Goal: Transaction & Acquisition: Purchase product/service

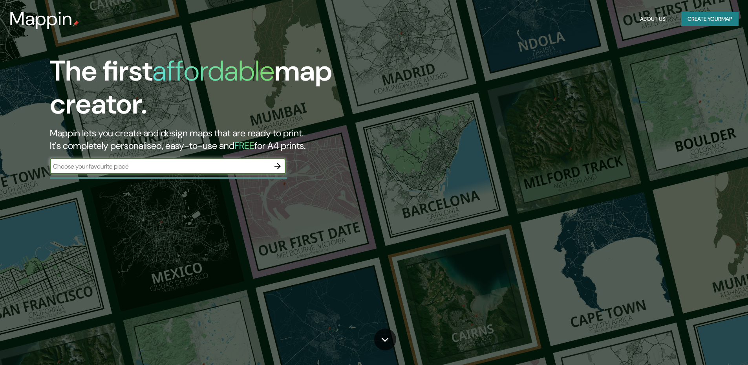
click at [212, 165] on input "text" at bounding box center [160, 166] width 220 height 9
click at [242, 167] on input "[GEOGRAPHIC_DATA]" at bounding box center [160, 166] width 220 height 9
type input "tulancingo"
click at [275, 167] on icon "button" at bounding box center [277, 165] width 9 height 9
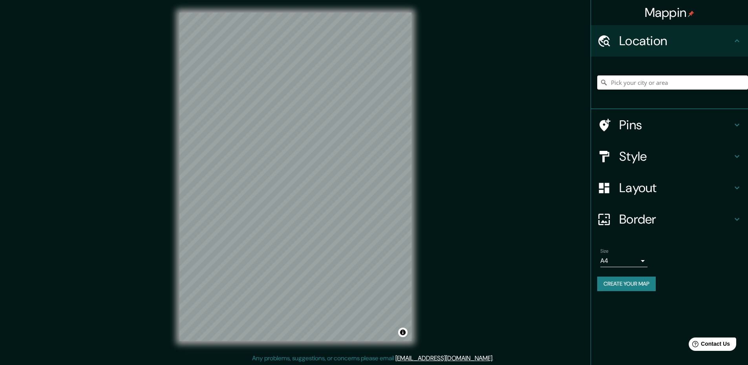
click at [632, 86] on input "Pick your city or area" at bounding box center [672, 82] width 151 height 14
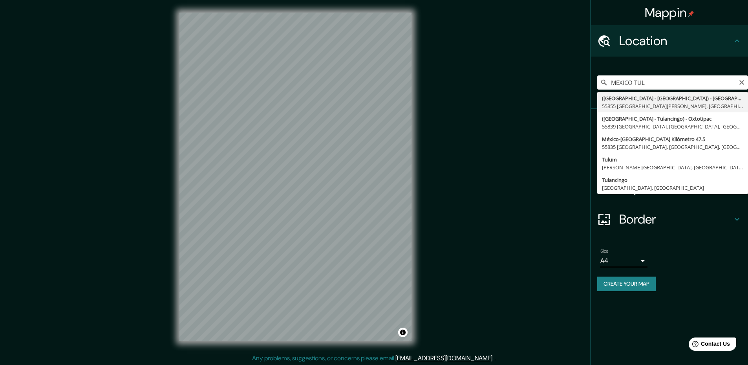
type input "([GEOGRAPHIC_DATA] - [GEOGRAPHIC_DATA]) - [GEOGRAPHIC_DATA] - [GEOGRAPHIC_DATA]…"
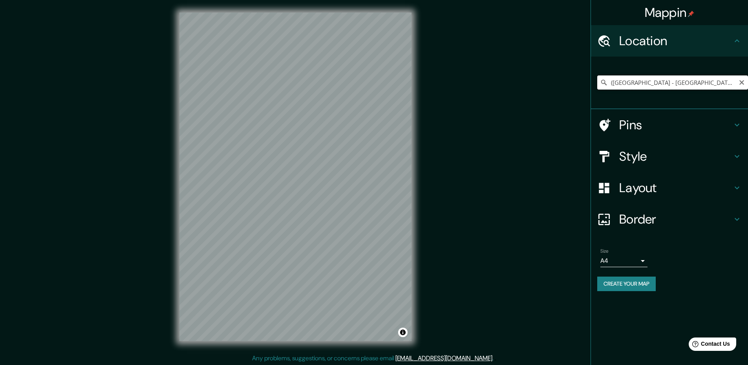
drag, startPoint x: 648, startPoint y: 82, endPoint x: 698, endPoint y: 82, distance: 49.5
click at [649, 82] on input "([GEOGRAPHIC_DATA] - [GEOGRAPHIC_DATA]) - [GEOGRAPHIC_DATA] - [GEOGRAPHIC_DATA]…" at bounding box center [672, 82] width 151 height 14
click at [739, 82] on icon "Clear" at bounding box center [741, 82] width 6 height 6
click at [671, 84] on input "[GEOGRAPHIC_DATA][US_STATE], [GEOGRAPHIC_DATA]" at bounding box center [672, 82] width 151 height 14
type input "[GEOGRAPHIC_DATA][US_STATE], [GEOGRAPHIC_DATA]"
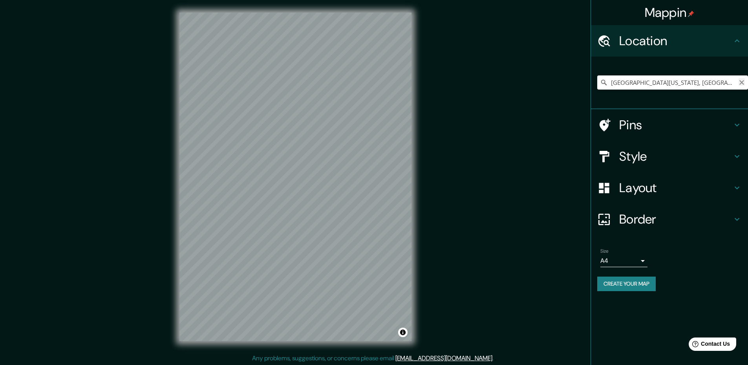
click at [742, 84] on icon "Clear" at bounding box center [741, 82] width 6 height 6
click at [707, 82] on input "Pick your city or area" at bounding box center [672, 82] width 151 height 14
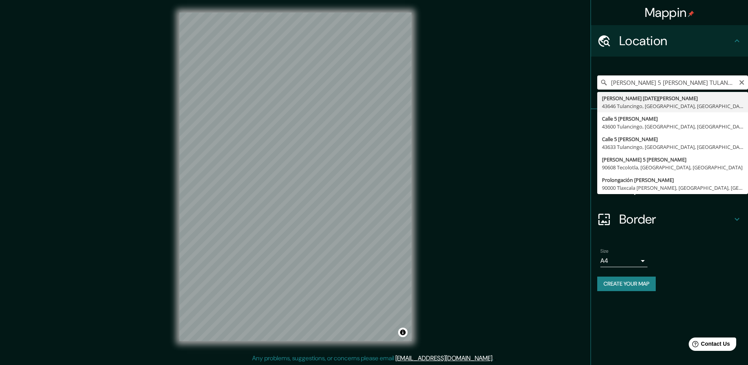
type input "[PERSON_NAME] [DATE][PERSON_NAME], 43646 Tulancingo, [GEOGRAPHIC_DATA], [GEOGRA…"
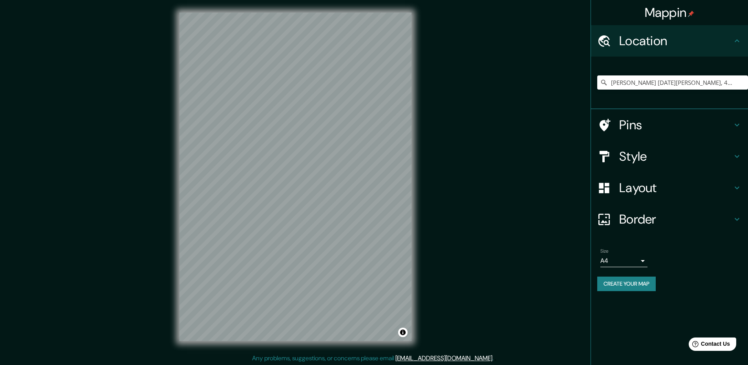
click at [640, 216] on h4 "Border" at bounding box center [675, 219] width 113 height 16
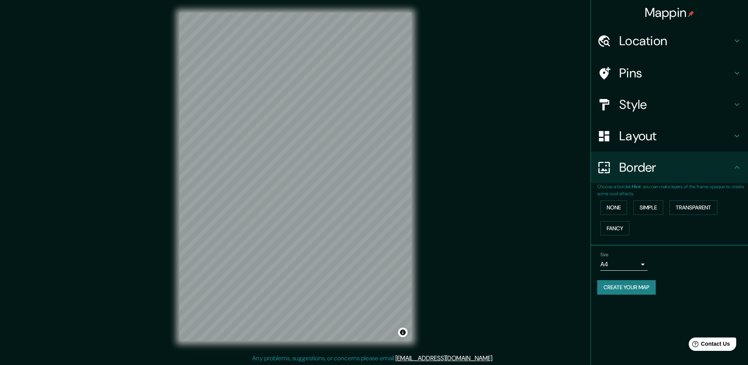
click at [650, 169] on h4 "Border" at bounding box center [675, 167] width 113 height 16
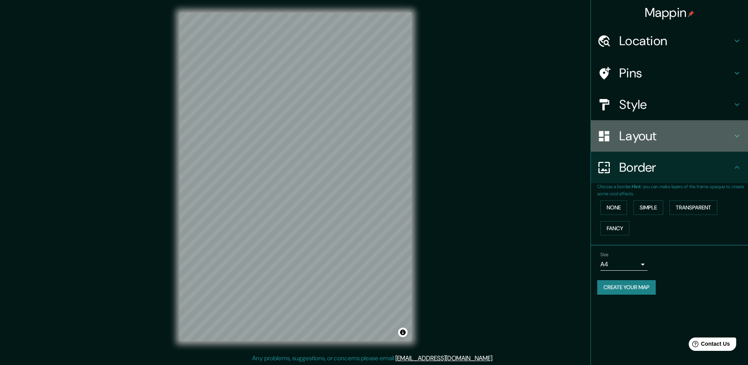
click at [654, 140] on h4 "Layout" at bounding box center [675, 136] width 113 height 16
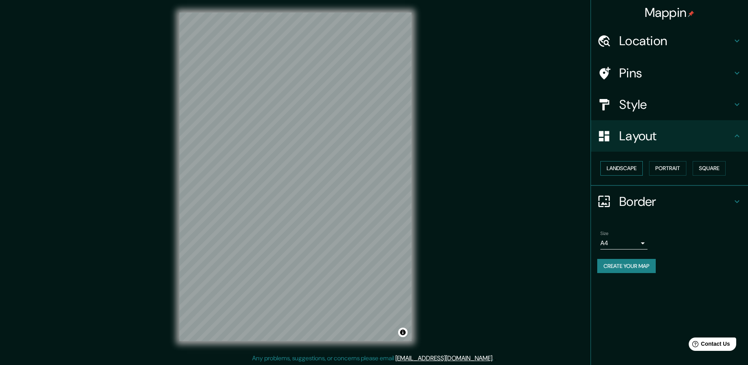
click at [642, 170] on button "Landscape" at bounding box center [621, 168] width 42 height 15
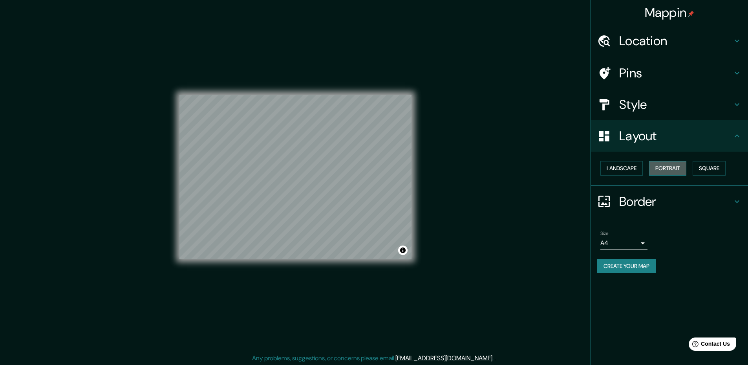
click at [656, 170] on button "Portrait" at bounding box center [667, 168] width 37 height 15
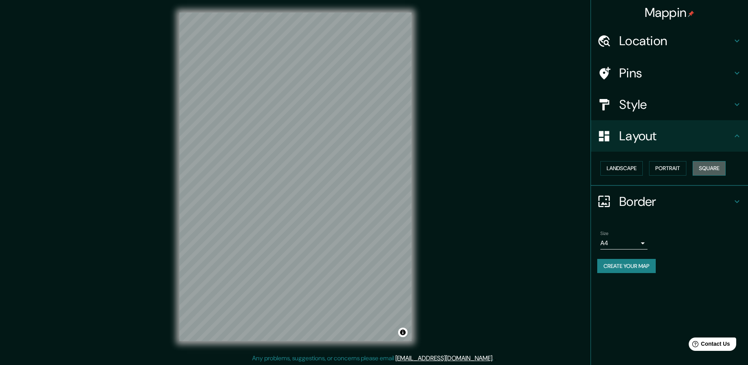
click at [696, 169] on button "Square" at bounding box center [708, 168] width 33 height 15
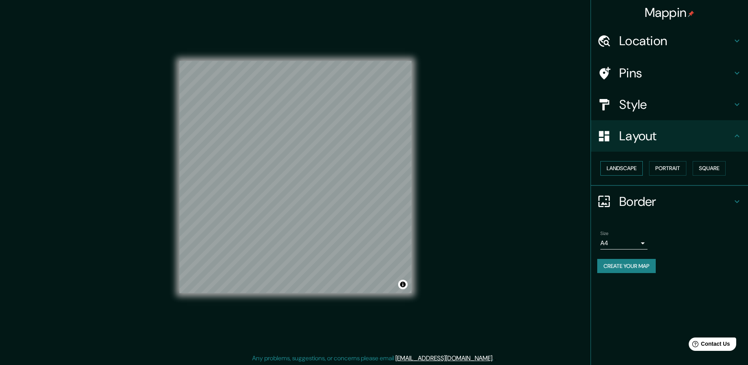
click at [630, 170] on button "Landscape" at bounding box center [621, 168] width 42 height 15
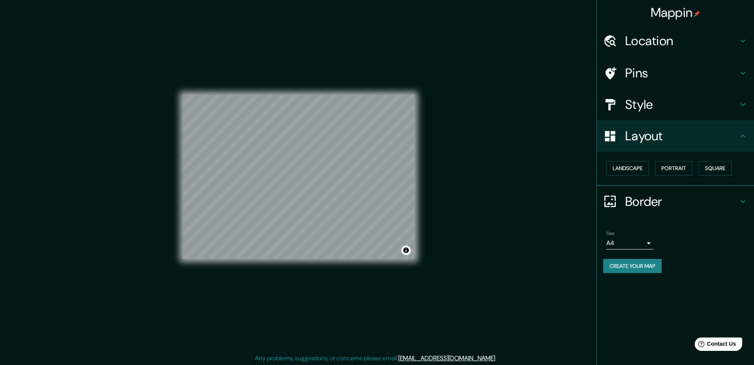
click at [625, 244] on body "Mappin Location [PERSON_NAME][GEOGRAPHIC_DATA][DATE][PERSON_NAME], 43646 Tulanc…" at bounding box center [377, 182] width 754 height 365
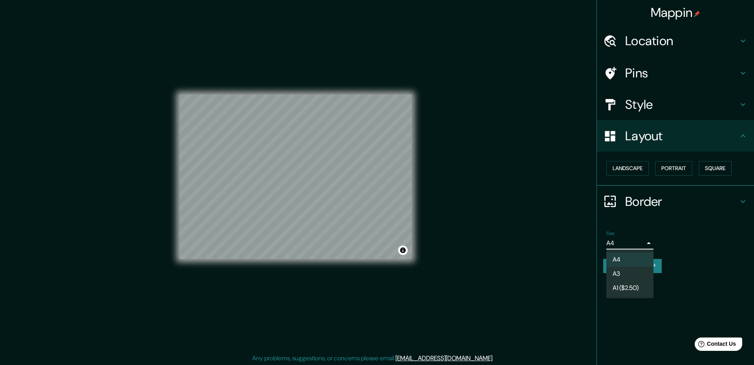
click at [626, 272] on li "A3" at bounding box center [629, 274] width 47 height 14
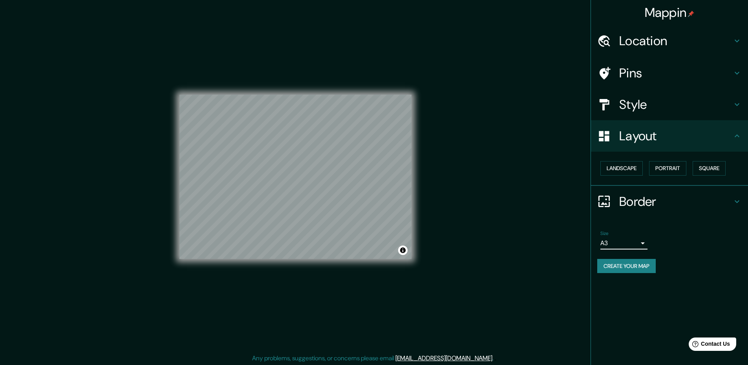
click at [626, 243] on body "Mappin Location [PERSON_NAME][GEOGRAPHIC_DATA][DATE][PERSON_NAME], 43646 Tulanc…" at bounding box center [374, 182] width 748 height 365
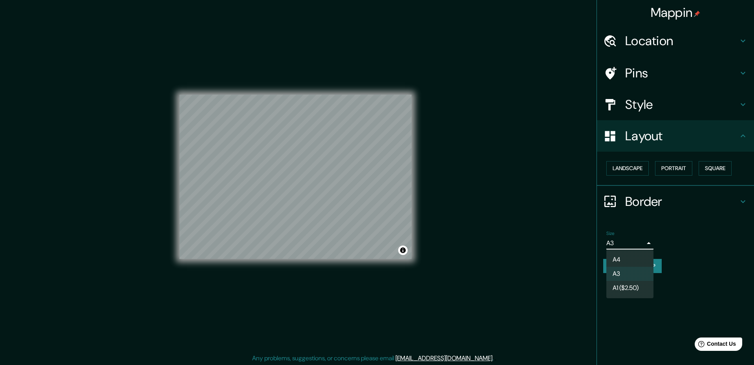
click at [625, 261] on li "A4" at bounding box center [629, 259] width 47 height 14
type input "single"
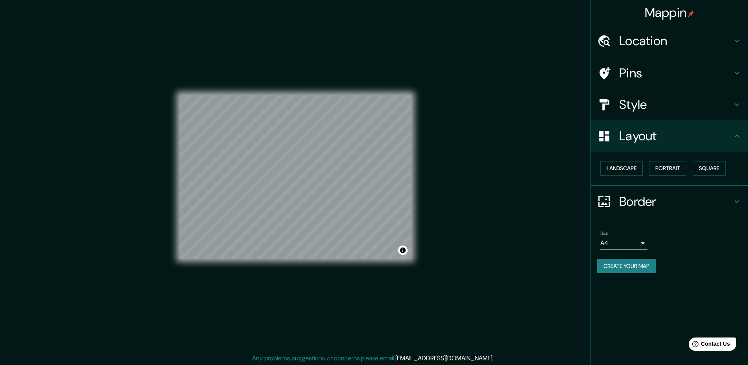
click at [641, 78] on h4 "Pins" at bounding box center [675, 73] width 113 height 16
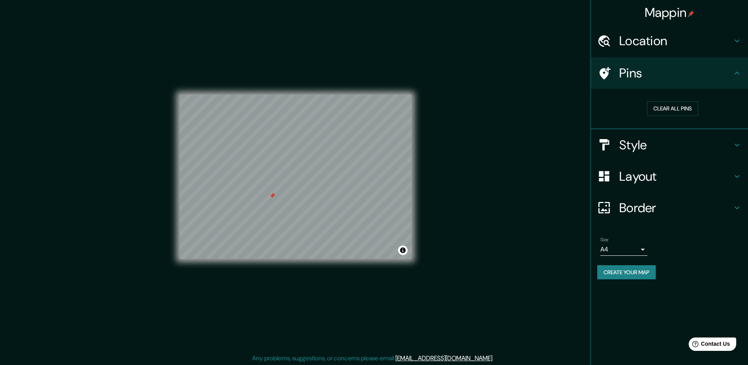
drag, startPoint x: 272, startPoint y: 188, endPoint x: 272, endPoint y: 197, distance: 8.6
click at [272, 197] on div at bounding box center [272, 195] width 6 height 6
drag, startPoint x: 272, startPoint y: 196, endPoint x: 294, endPoint y: 183, distance: 25.4
click at [295, 178] on div at bounding box center [298, 175] width 6 height 6
click at [293, 181] on div at bounding box center [293, 182] width 6 height 6
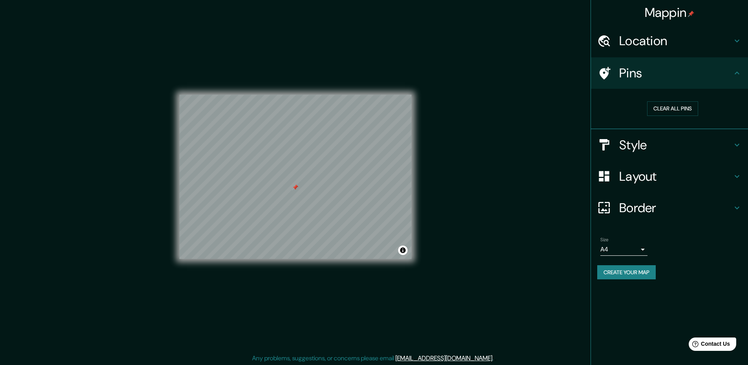
click at [296, 187] on div at bounding box center [295, 187] width 6 height 6
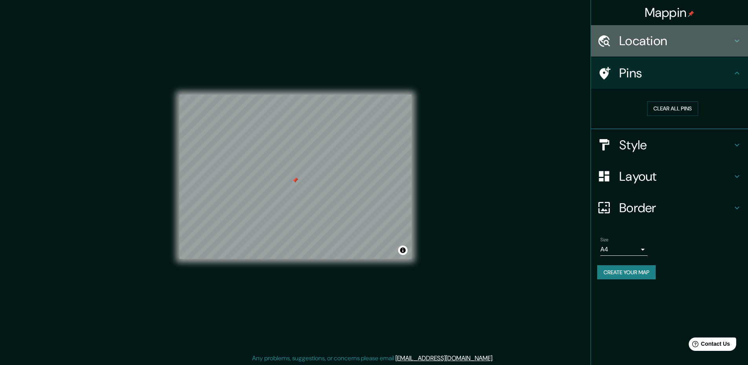
click at [645, 49] on div "Location" at bounding box center [669, 40] width 157 height 31
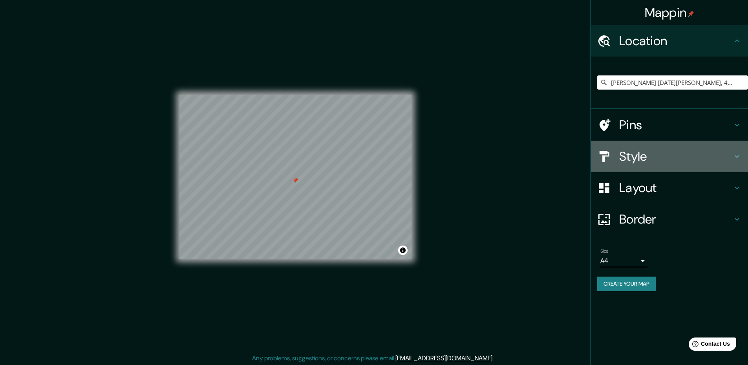
click at [652, 160] on h4 "Style" at bounding box center [675, 156] width 113 height 16
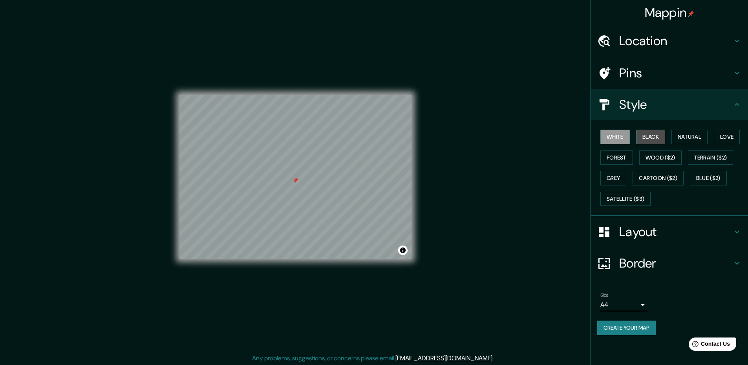
click at [652, 139] on button "Black" at bounding box center [650, 137] width 29 height 15
click at [685, 136] on button "Natural" at bounding box center [689, 137] width 36 height 15
click at [732, 136] on button "Love" at bounding box center [727, 137] width 26 height 15
click at [634, 157] on div "White Black Natural Love Forest Wood ($2) Terrain ($2) Grey Cartoon ($2) Blue (…" at bounding box center [672, 167] width 151 height 82
click at [629, 157] on button "Forest" at bounding box center [616, 157] width 33 height 15
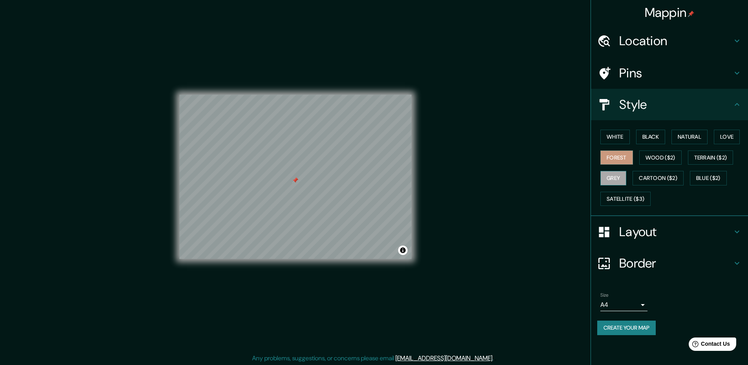
click at [619, 174] on button "Grey" at bounding box center [613, 178] width 26 height 15
click at [637, 194] on button "Satellite ($3)" at bounding box center [625, 199] width 50 height 15
click at [616, 137] on button "White" at bounding box center [614, 137] width 29 height 15
click at [626, 198] on button "Satellite ($3)" at bounding box center [625, 199] width 50 height 15
click at [295, 181] on div at bounding box center [295, 180] width 6 height 6
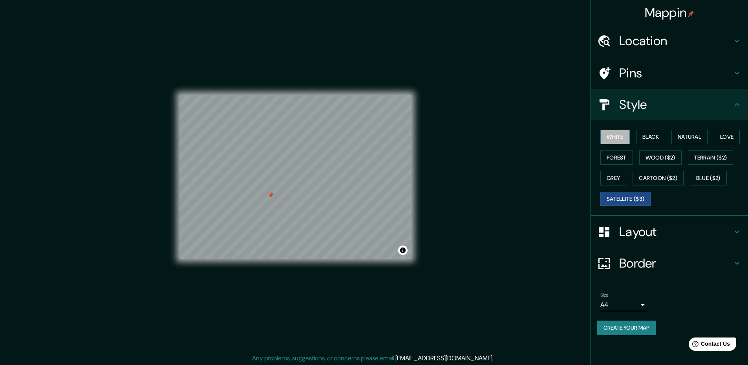
click at [612, 139] on button "White" at bounding box center [614, 137] width 29 height 15
click at [629, 194] on button "Satellite ($3)" at bounding box center [625, 199] width 50 height 15
click at [622, 136] on button "White" at bounding box center [614, 137] width 29 height 15
click at [645, 103] on h4 "Style" at bounding box center [675, 105] width 113 height 16
click at [728, 100] on h4 "Style" at bounding box center [675, 105] width 113 height 16
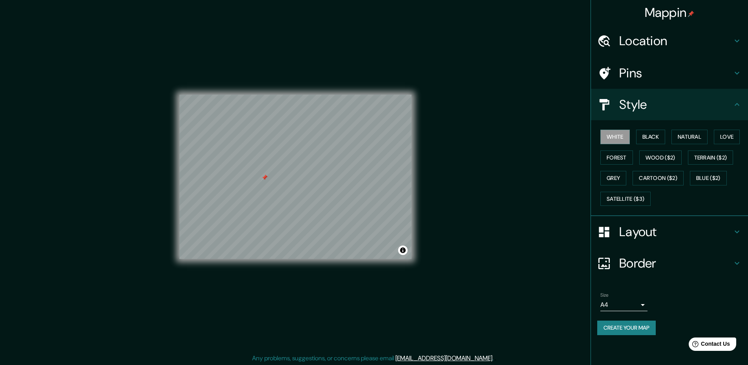
click at [732, 105] on h4 "Style" at bounding box center [675, 105] width 113 height 16
click at [687, 245] on div "Layout" at bounding box center [669, 231] width 157 height 31
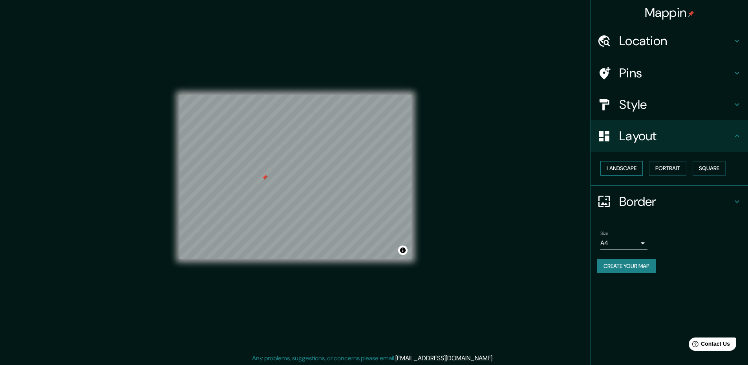
click at [636, 167] on button "Landscape" at bounding box center [621, 168] width 42 height 15
click at [678, 168] on button "Portrait" at bounding box center [667, 168] width 37 height 15
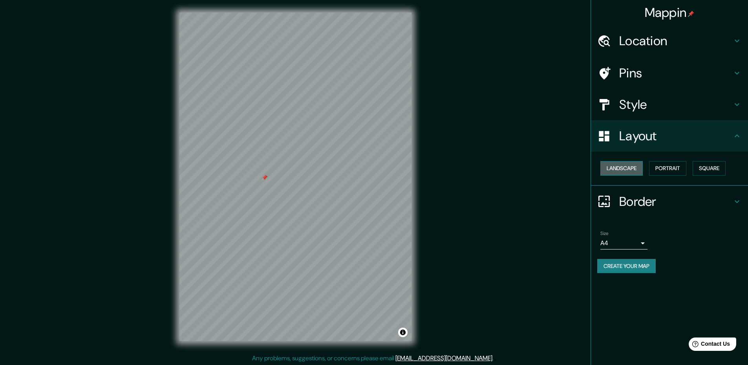
click at [634, 168] on button "Landscape" at bounding box center [621, 168] width 42 height 15
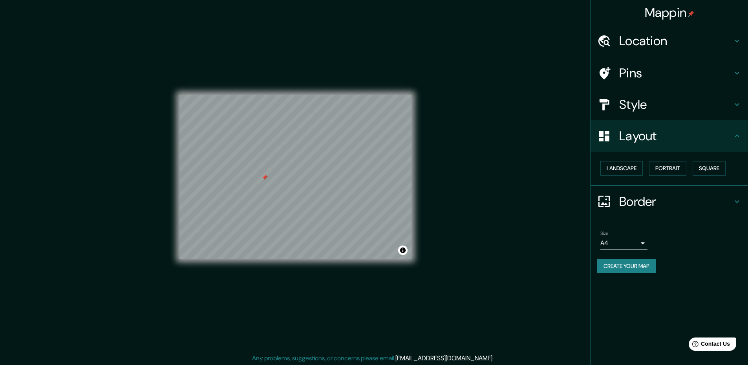
click at [648, 200] on h4 "Border" at bounding box center [675, 202] width 113 height 16
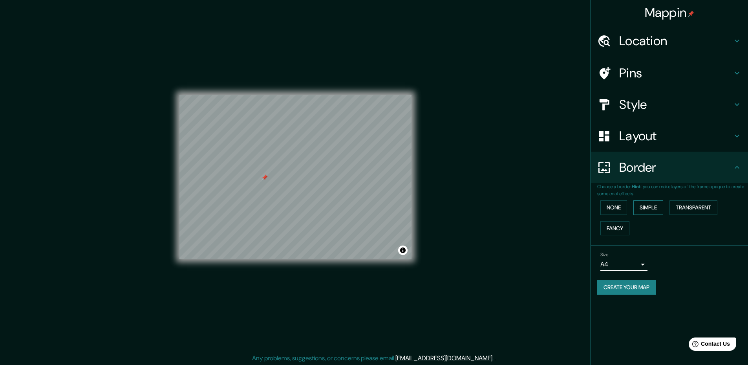
click at [639, 211] on button "Simple" at bounding box center [648, 207] width 30 height 15
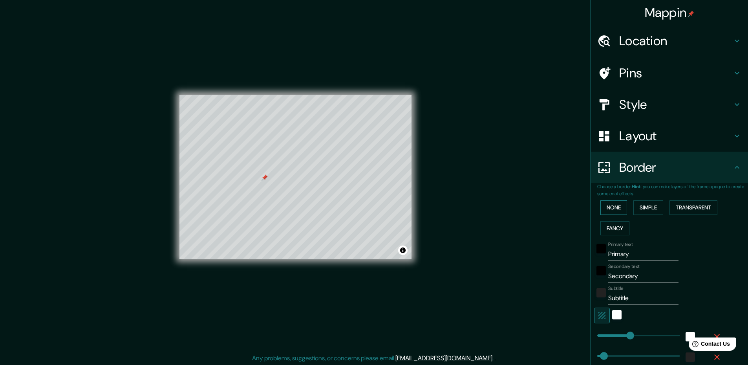
click at [621, 211] on button "None" at bounding box center [613, 207] width 27 height 15
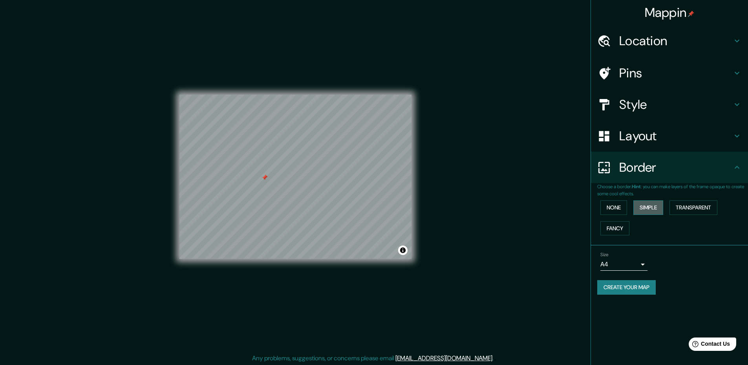
click at [646, 210] on button "Simple" at bounding box center [648, 207] width 30 height 15
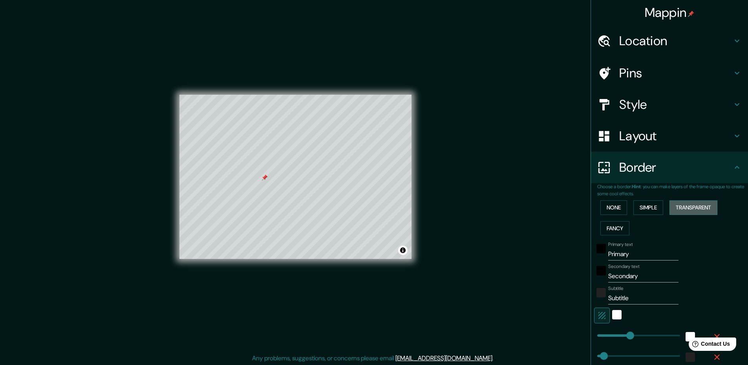
click at [683, 210] on button "Transparent" at bounding box center [693, 207] width 48 height 15
click at [604, 232] on button "Fancy" at bounding box center [614, 228] width 29 height 15
click at [652, 211] on button "Simple" at bounding box center [648, 207] width 30 height 15
drag, startPoint x: 626, startPoint y: 255, endPoint x: 584, endPoint y: 255, distance: 42.4
click at [584, 255] on div "Mappin Location [PERSON_NAME][GEOGRAPHIC_DATA][DATE][PERSON_NAME], 43646 Tulanc…" at bounding box center [374, 183] width 748 height 366
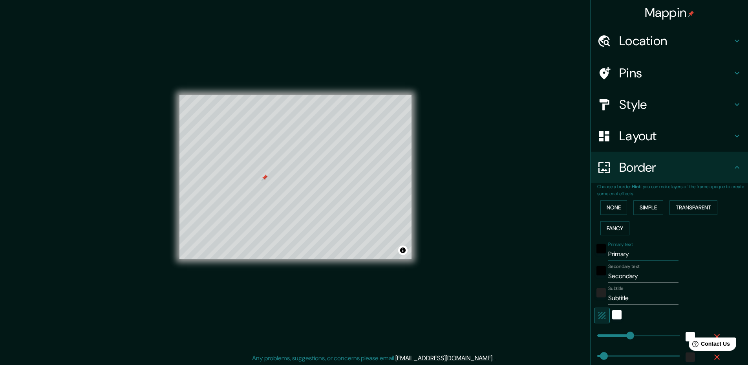
paste input "Calz. 5 de Ma"
type input "Calz. 5 de Ma"
type input "236"
type input "47"
click at [616, 258] on input "Calz. 5 de Ma" at bounding box center [643, 254] width 70 height 13
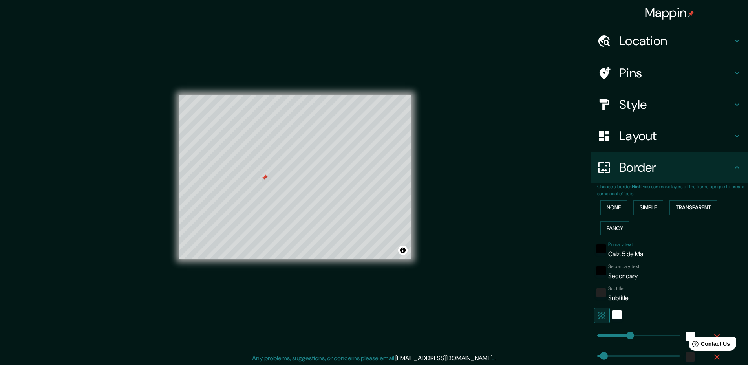
type input "Calz 5 de Ma"
type input "236"
type input "47"
click at [650, 257] on input "Calz 5 de Ma" at bounding box center [643, 254] width 70 height 13
type input "Calz 5 de MaY"
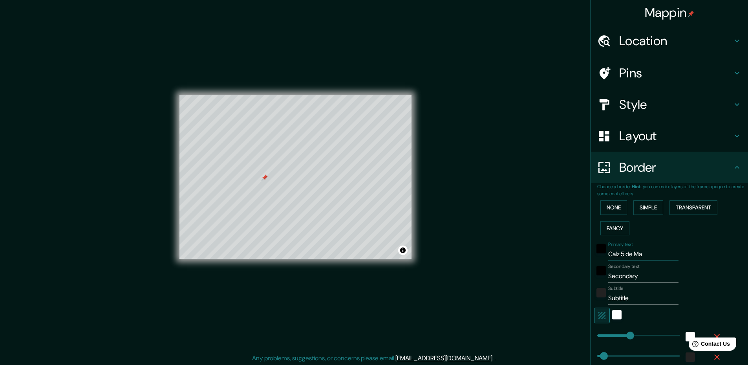
type input "236"
type input "47"
click at [625, 258] on input "Calz 5 de MaY" at bounding box center [643, 254] width 70 height 13
click at [628, 256] on input "Calz 5 de MaY" at bounding box center [643, 254] width 70 height 13
type input "Calz 5 d MaY"
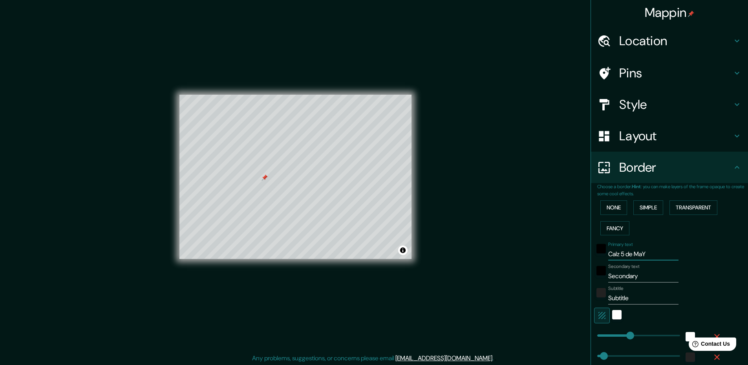
type input "236"
type input "47"
type input "Calz [DATE]"
type input "236"
type input "47"
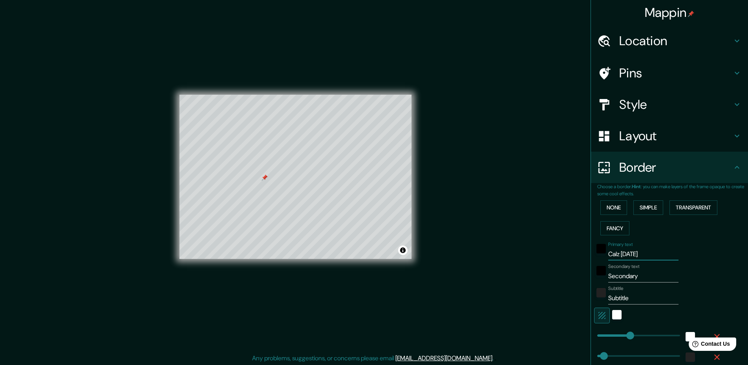
type input "Calz [DATE]"
type input "236"
type input "47"
type input "Calz 5 MaYO"
type input "236"
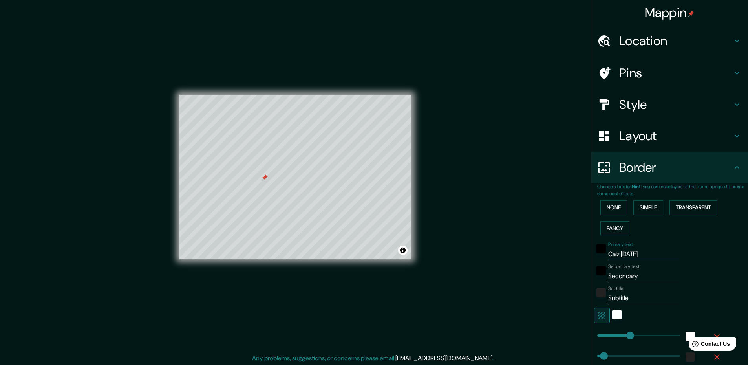
type input "47"
drag, startPoint x: 645, startPoint y: 253, endPoint x: 592, endPoint y: 254, distance: 53.0
click at [594, 254] on div "Primary text Calz 5 MaYO" at bounding box center [658, 250] width 129 height 19
type input "c"
type input "236"
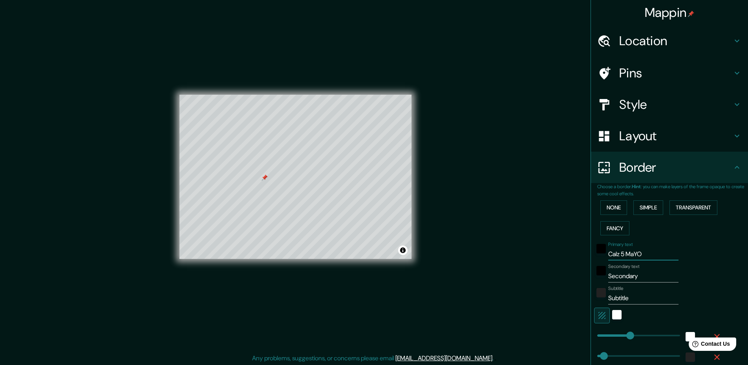
type input "47"
type input "ca"
type input "236"
type input "47"
type input "cal"
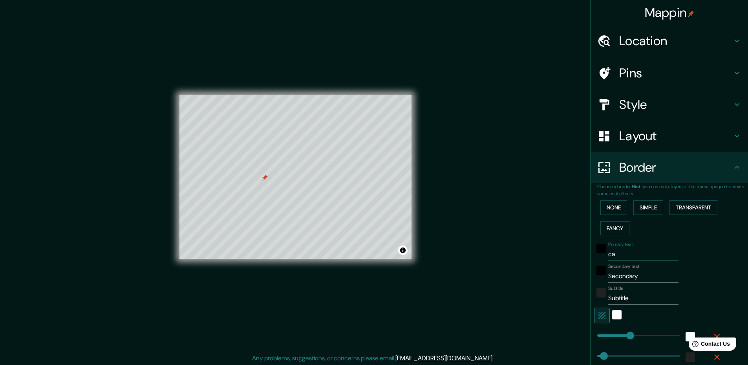
type input "236"
type input "47"
type input "call"
type input "236"
type input "47"
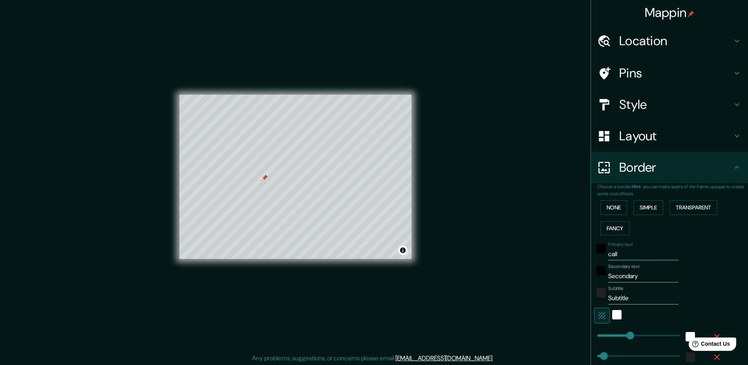
type input "calle"
type input "236"
type input "47"
type input "calle"
type input "236"
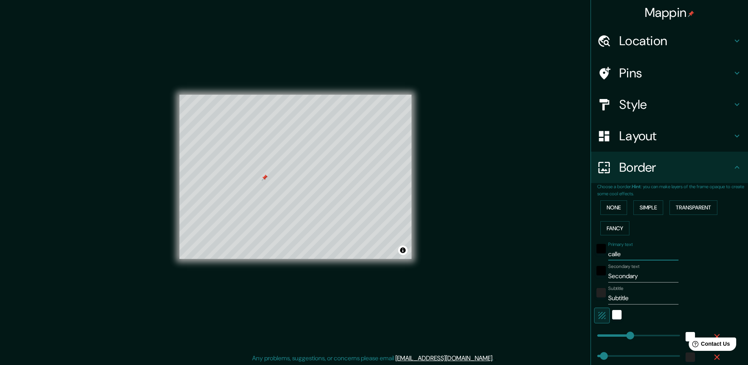
type input "47"
type input "calle c"
type input "236"
type input "47"
type input "calle ca"
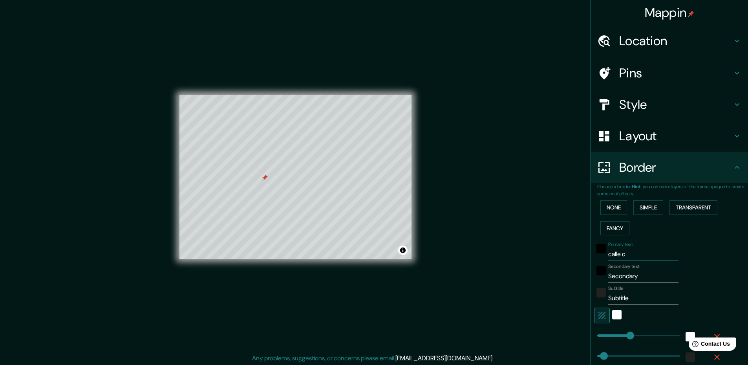
type input "236"
type input "47"
type input "calle cal"
type input "236"
type input "47"
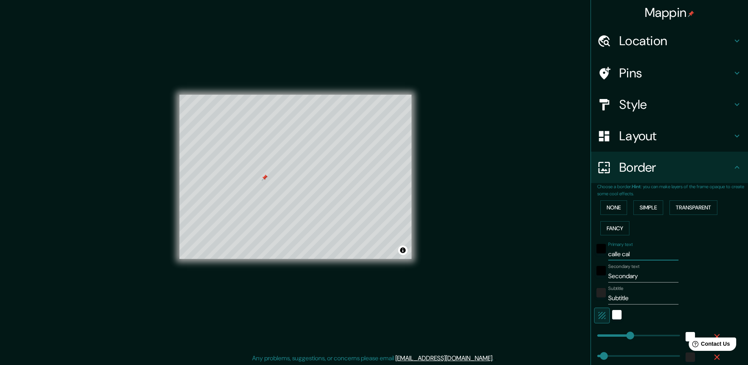
type input "calle calz"
type input "236"
type input "47"
type input "calle calza"
type input "236"
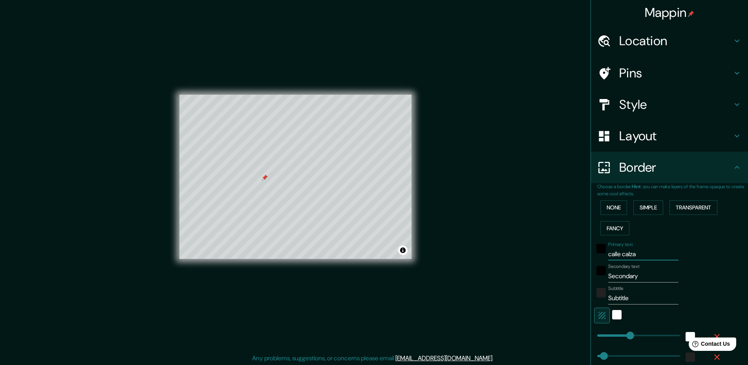
type input "47"
type input "calle calzad"
type input "236"
type input "47"
type input "calle [PERSON_NAME]"
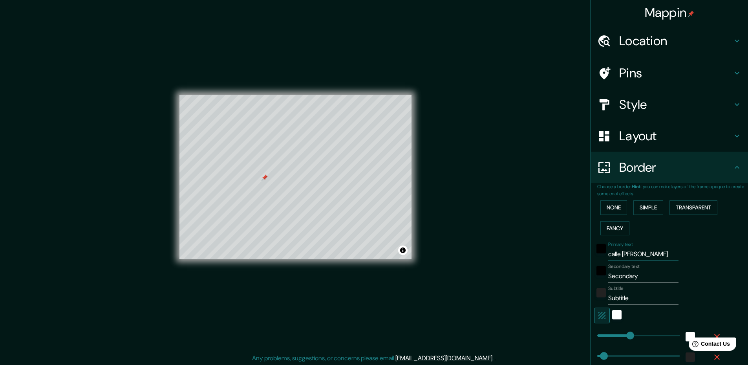
type input "236"
type input "47"
type input "calle [PERSON_NAME]"
drag, startPoint x: 634, startPoint y: 277, endPoint x: 594, endPoint y: 278, distance: 40.1
click at [594, 278] on div "Secondary text Secondary" at bounding box center [658, 272] width 129 height 19
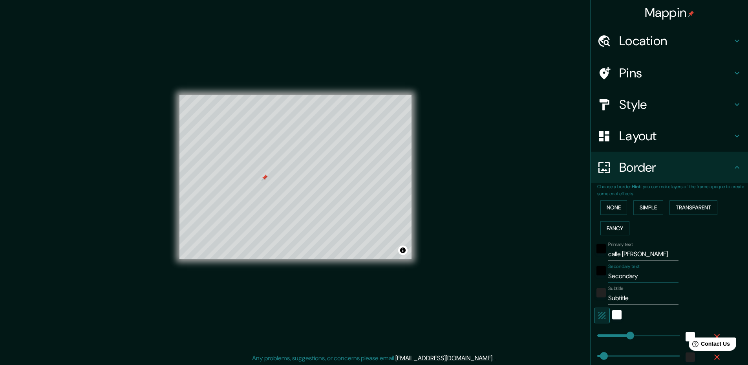
type input "5"
type input "236"
type input "47"
type input "5"
type input "236"
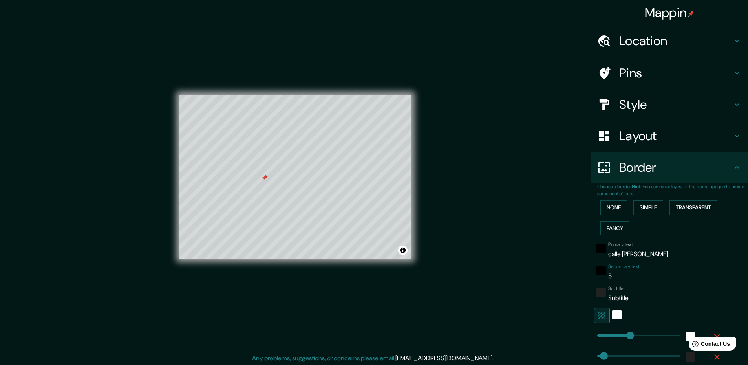
type input "47"
type input "5 d"
type input "236"
type input "47"
type input "5 de"
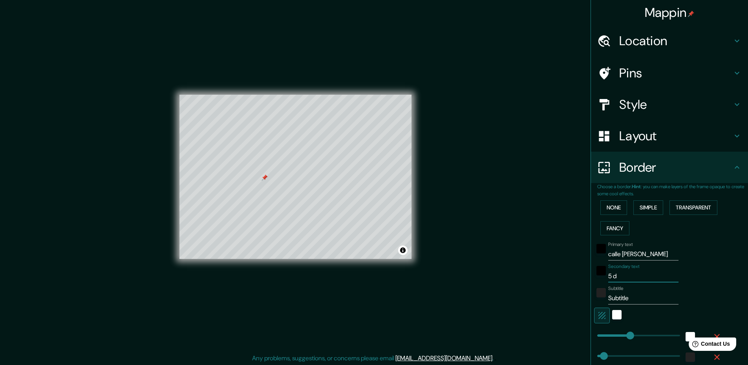
type input "236"
type input "47"
type input "5 de"
type input "236"
type input "47"
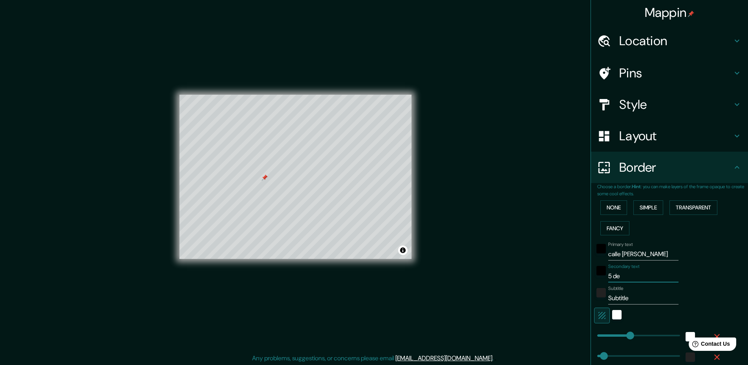
type input "5 de m"
type input "236"
type input "47"
type input "5 de ma"
type input "236"
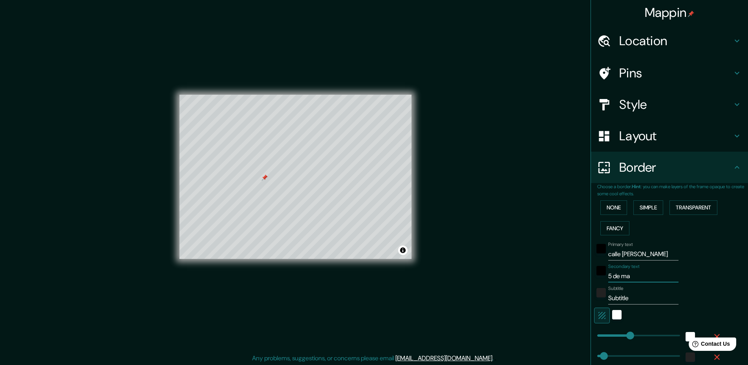
type input "47"
type input "5 de may"
type input "236"
type input "47"
type input "5 [PERSON_NAME]"
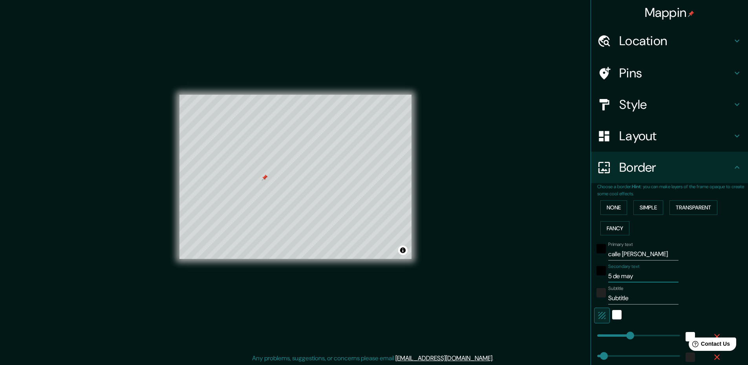
type input "236"
type input "47"
type input "5 [PERSON_NAME]"
type input "236"
type input "47"
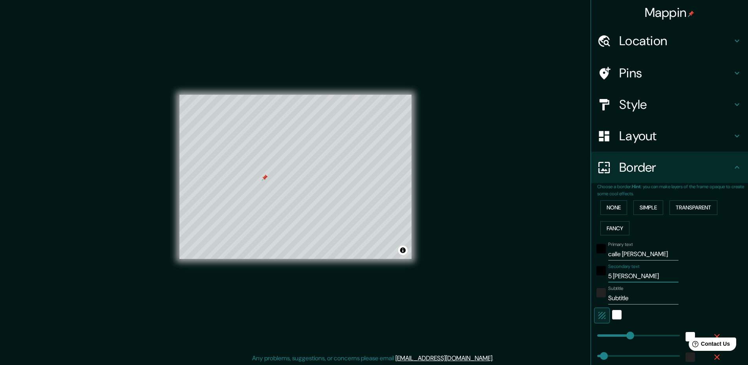
type input "5 [PERSON_NAME] s"
type input "236"
type input "47"
type input "5 de mayo su"
type input "236"
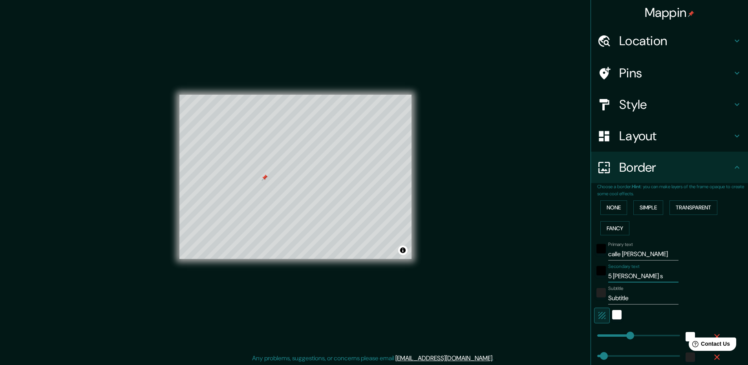
type input "47"
type input "5 [PERSON_NAME] sur"
type input "236"
type input "47"
type input "5 [PERSON_NAME] sur"
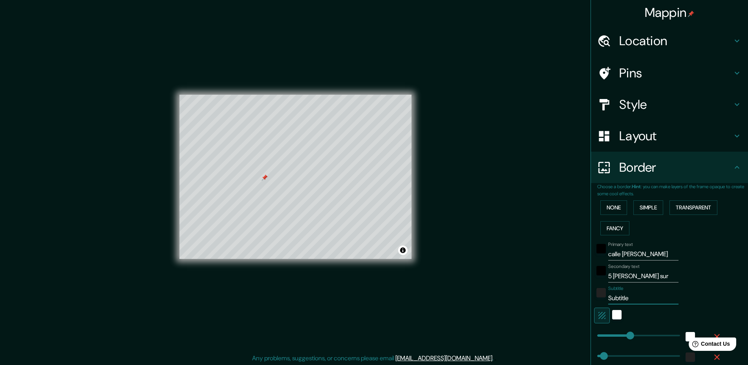
drag, startPoint x: 628, startPoint y: 299, endPoint x: 592, endPoint y: 299, distance: 36.1
click at [594, 299] on div "Subtitle Subtitle" at bounding box center [658, 294] width 129 height 19
type input "c"
type input "236"
type input "47"
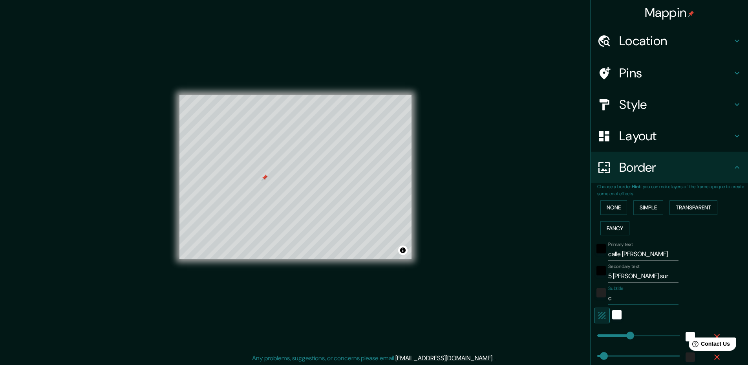
type input "ca"
type input "236"
type input "47"
type input "cal"
type input "236"
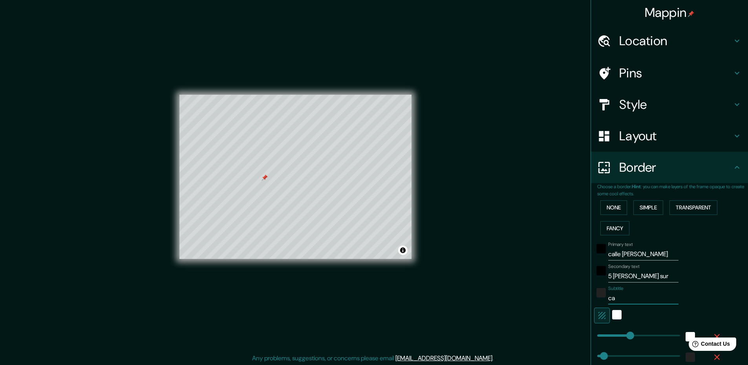
type input "47"
type input "calle"
type input "236"
type input "47"
type input "calle"
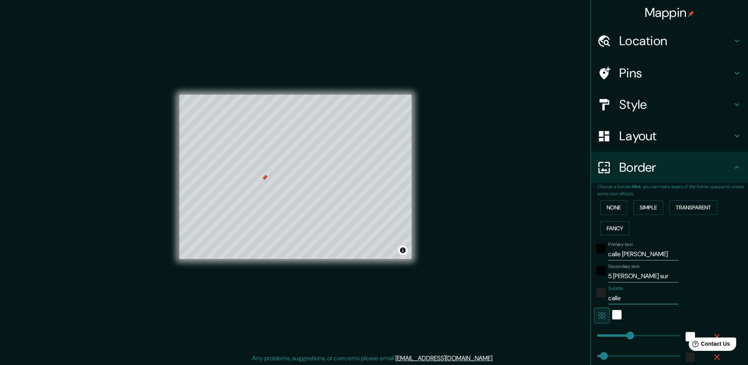
type input "236"
type input "47"
type input "calle p"
type input "236"
type input "47"
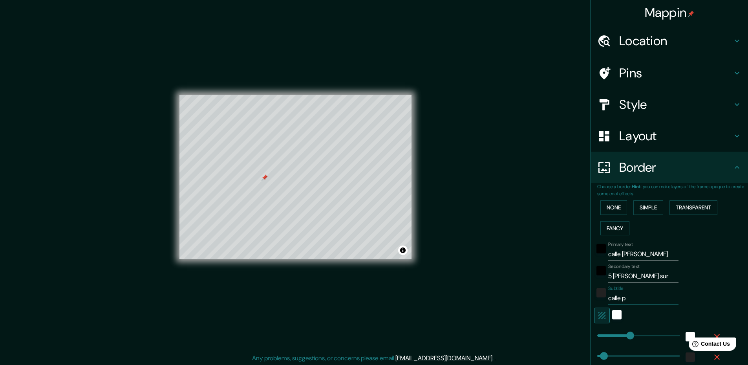
type input "calle pr"
type input "236"
type input "47"
type input "calle pri"
type input "236"
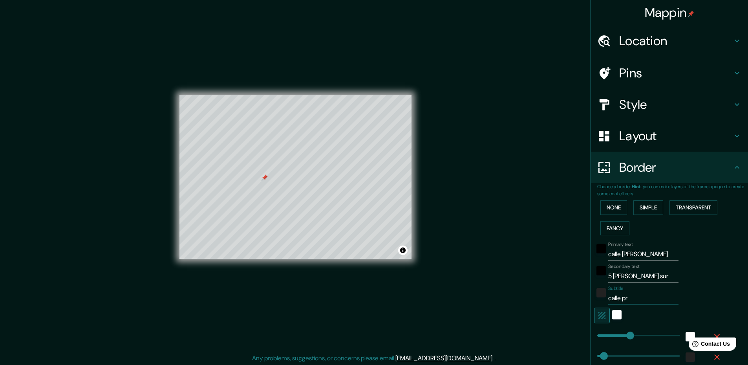
type input "47"
type input "calle priv"
type input "236"
type input "47"
type input "calle [PERSON_NAME]"
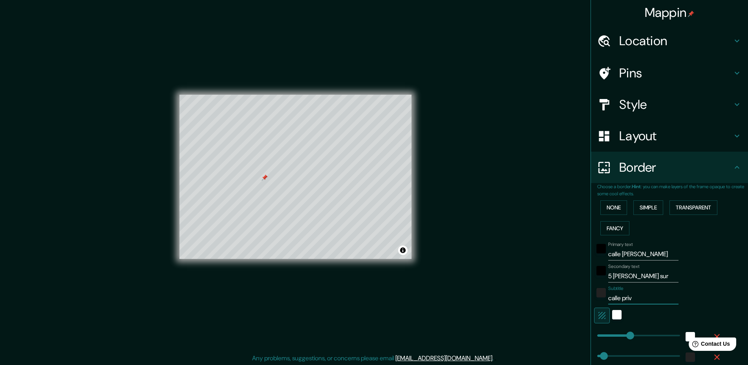
type input "236"
type input "47"
type input "calle privad"
type input "236"
type input "47"
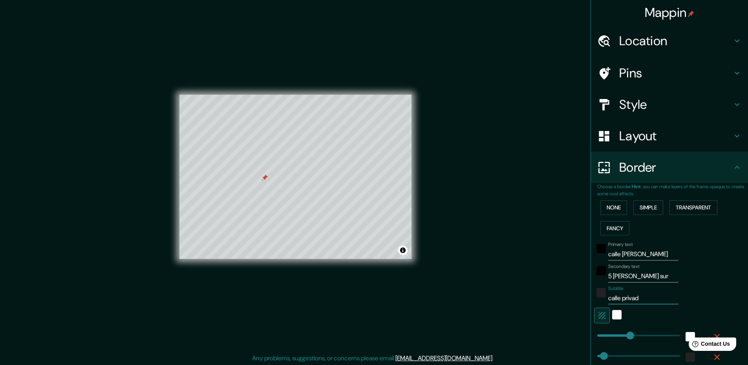
type input "calle privada"
type input "236"
type input "47"
drag, startPoint x: 639, startPoint y: 296, endPoint x: 596, endPoint y: 296, distance: 43.6
click at [596, 296] on div "Subtitle calle privada" at bounding box center [658, 294] width 129 height 19
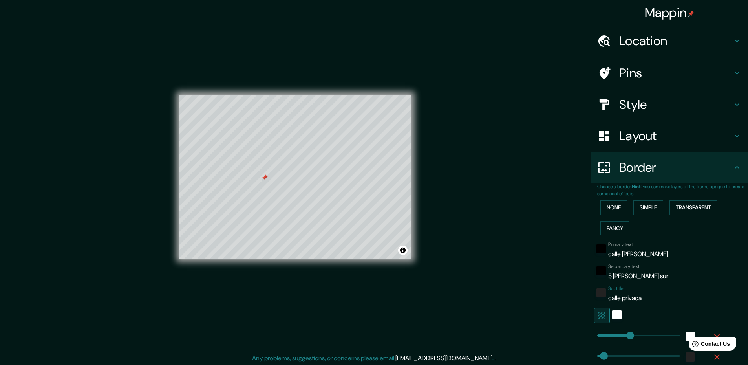
click at [612, 297] on input "calle privada" at bounding box center [643, 298] width 70 height 13
drag, startPoint x: 641, startPoint y: 298, endPoint x: 604, endPoint y: 300, distance: 36.5
click at [608, 300] on input "calle privada" at bounding box center [643, 298] width 70 height 13
type input "c"
type input "236"
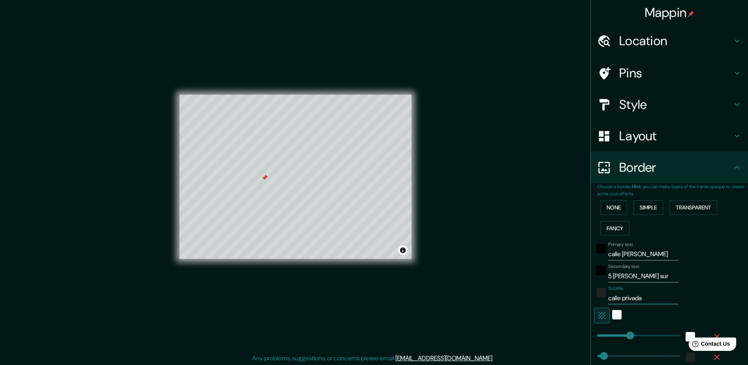
type input "47"
type input "cC"
type input "236"
type input "47"
type input "c"
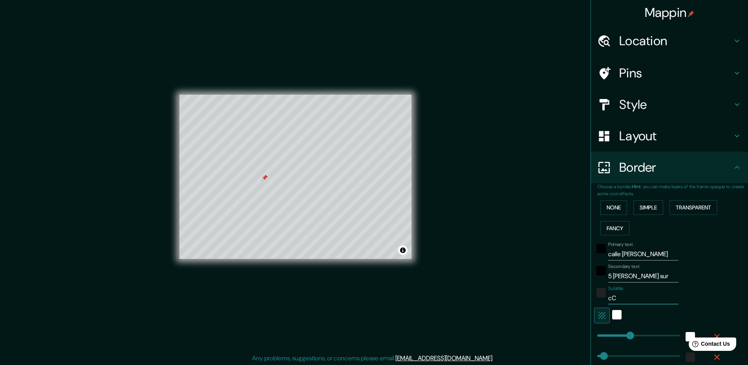
type input "236"
type input "47"
type input "236"
type input "47"
type input "C"
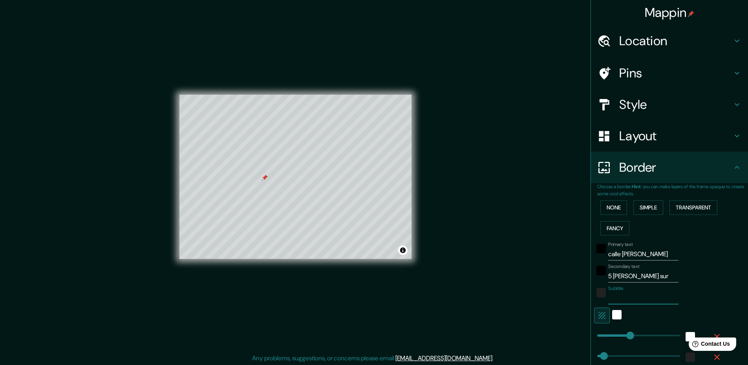
type input "236"
type input "47"
type input "CA"
type input "236"
type input "47"
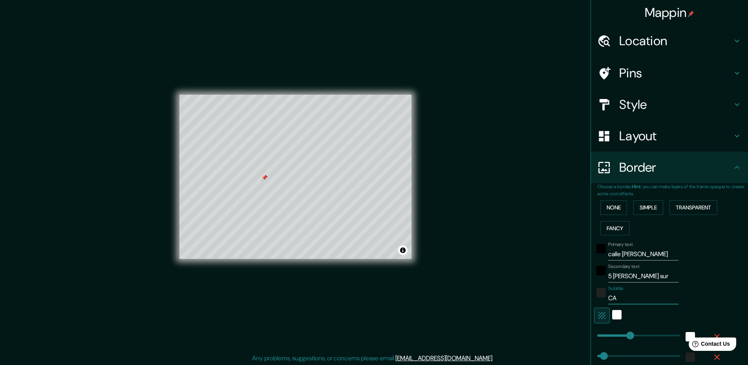
type input "CAL"
type input "236"
type input "47"
type input "CALL"
type input "236"
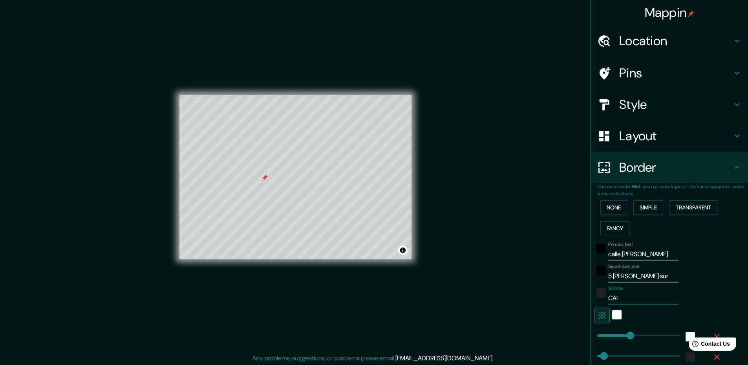
type input "47"
type input "CALLE"
type input "236"
type input "47"
type input "CALLE"
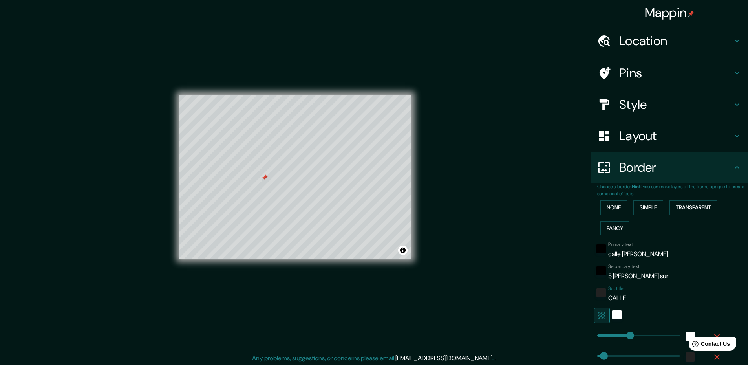
type input "236"
type input "47"
type input "CALLE P"
type input "236"
type input "47"
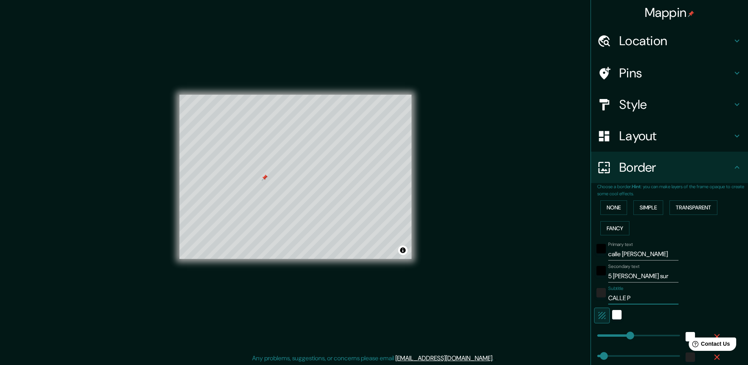
type input "CALLE PR"
type input "236"
type input "47"
type input "CALLE PRI"
type input "236"
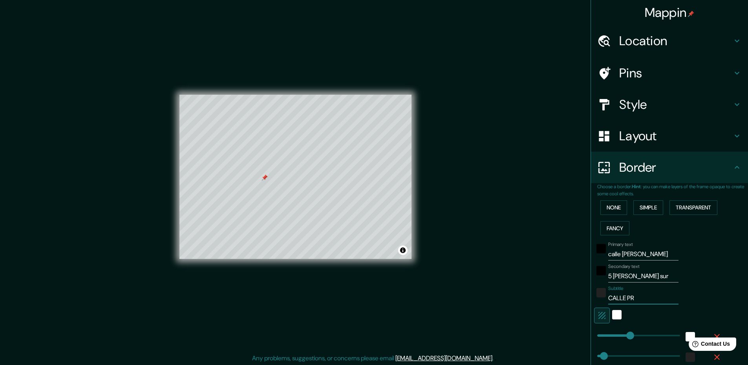
type input "47"
type input "CALLE PRIV"
type input "236"
type input "47"
type input "CALLE [PERSON_NAME]"
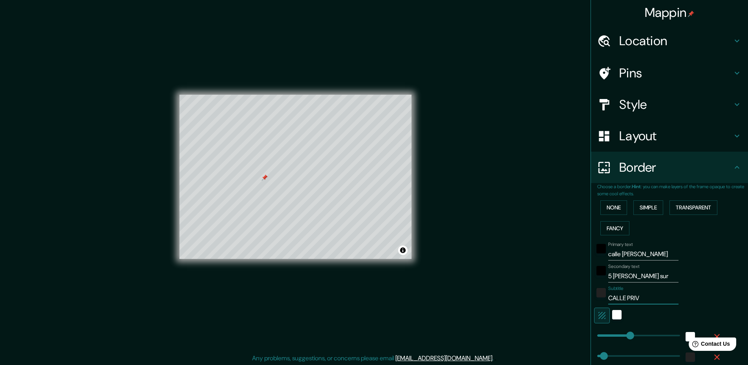
type input "236"
type input "47"
type input "CALLE PRIVAD"
type input "236"
type input "47"
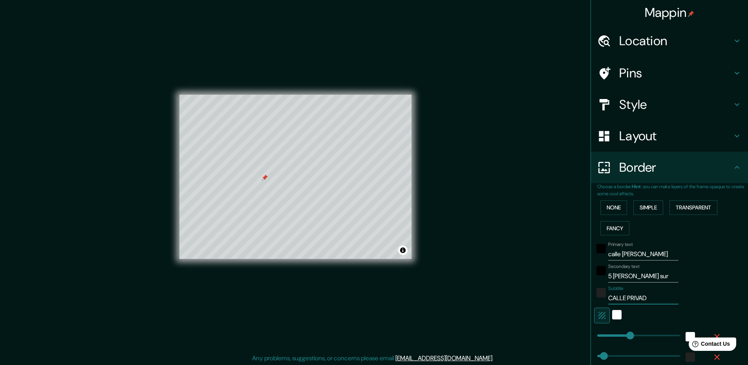
type input "CALLE PRIVADA"
type input "236"
type input "47"
type input "CALLE PRIVADA"
click at [614, 315] on div "white" at bounding box center [616, 314] width 9 height 9
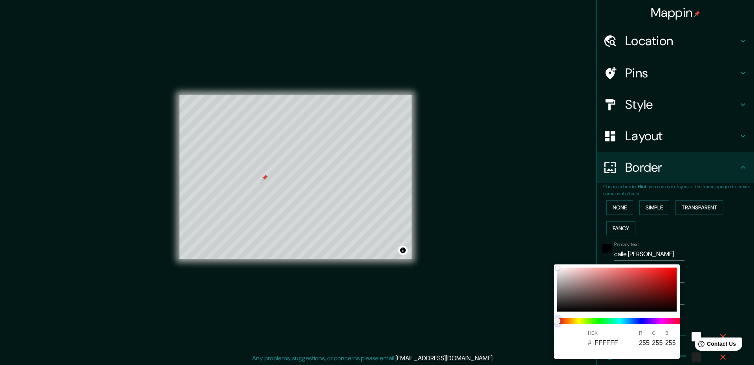
type input "236"
type input "47"
type input "236"
type input "47"
drag, startPoint x: 604, startPoint y: 320, endPoint x: 623, endPoint y: 320, distance: 19.2
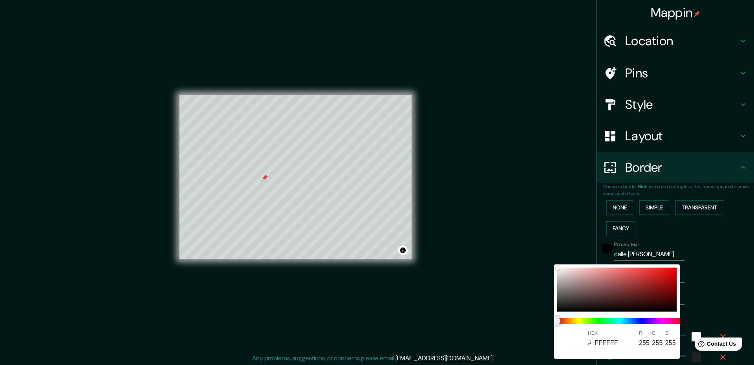
click at [623, 320] on span at bounding box center [620, 321] width 126 height 6
type input "236"
type input "47"
click at [604, 322] on span at bounding box center [620, 321] width 126 height 6
click at [697, 290] on div at bounding box center [377, 182] width 754 height 365
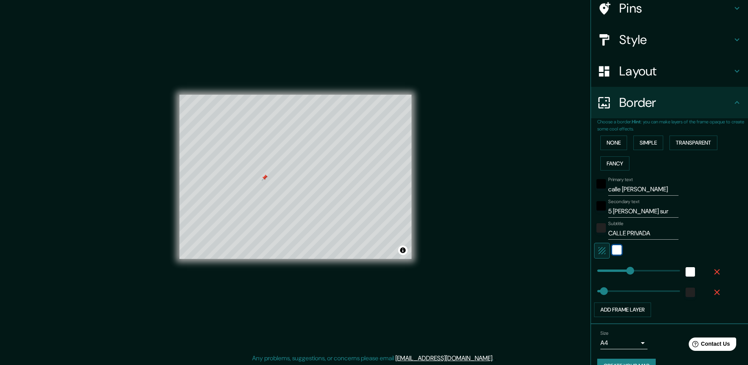
scroll to position [79, 0]
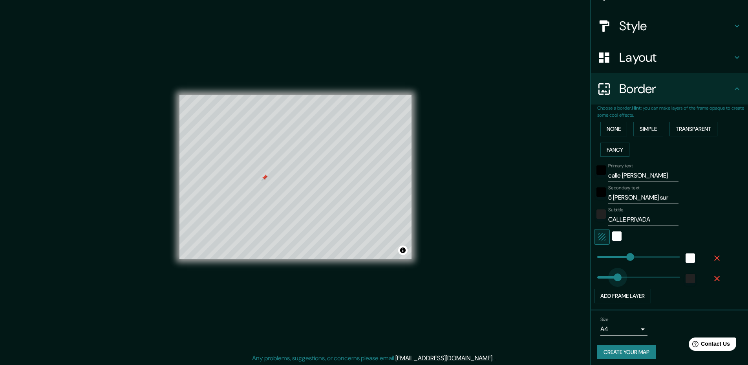
drag, startPoint x: 600, startPoint y: 278, endPoint x: 624, endPoint y: 276, distance: 23.6
drag, startPoint x: 624, startPoint y: 276, endPoint x: 600, endPoint y: 276, distance: 23.6
drag, startPoint x: 600, startPoint y: 276, endPoint x: 594, endPoint y: 276, distance: 6.7
drag, startPoint x: 625, startPoint y: 259, endPoint x: 615, endPoint y: 258, distance: 9.8
drag, startPoint x: 615, startPoint y: 258, endPoint x: 610, endPoint y: 258, distance: 4.7
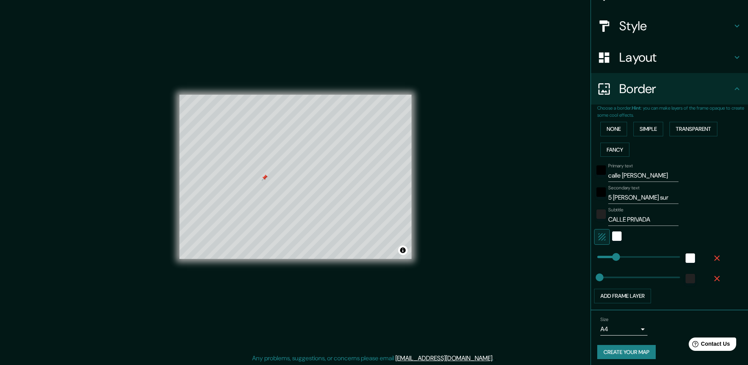
click at [638, 352] on button "Create your map" at bounding box center [626, 352] width 58 height 15
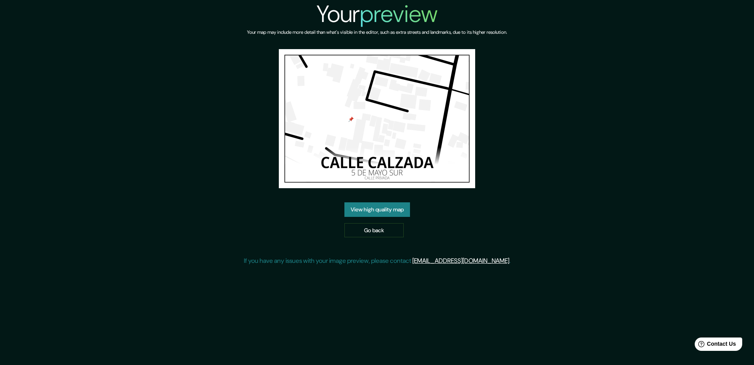
click at [383, 213] on link "View high quality map" at bounding box center [377, 209] width 66 height 15
